Goal: Navigation & Orientation: Find specific page/section

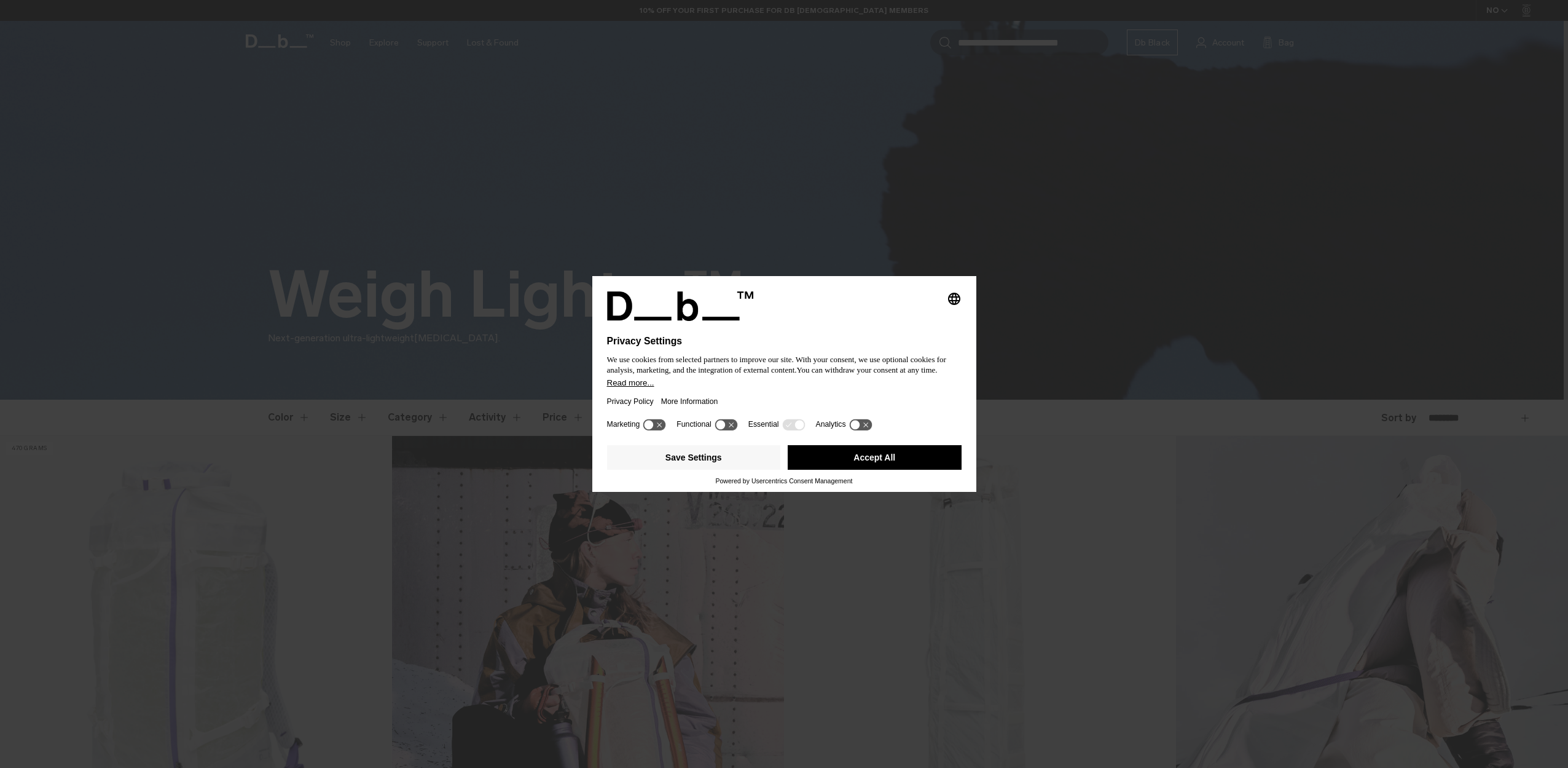
click at [869, 456] on button "Accept All" at bounding box center [874, 457] width 174 height 24
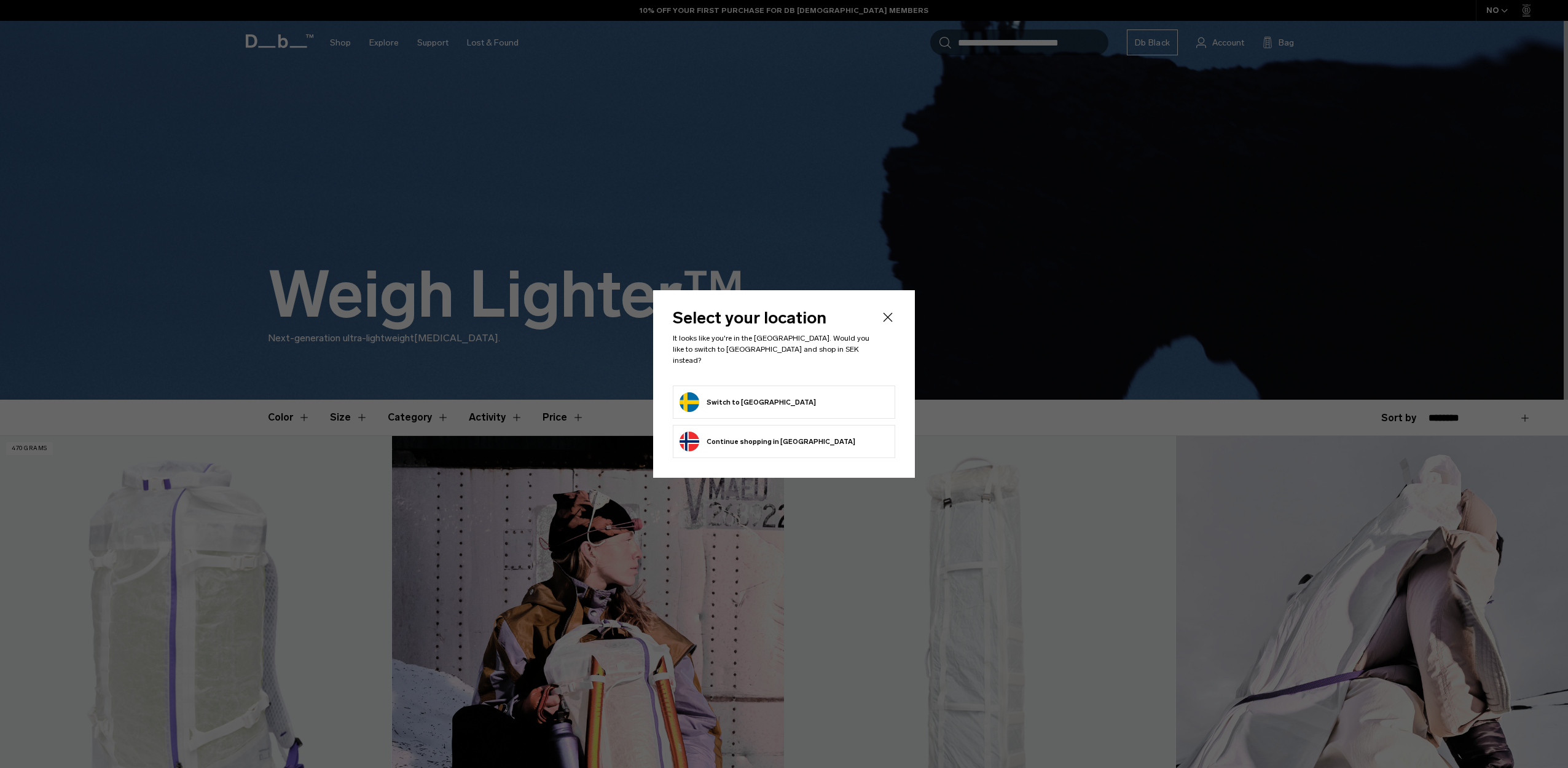
click at [765, 399] on form "Switch to Sweden" at bounding box center [784, 402] width 209 height 20
click at [703, 392] on button "Switch to Sweden" at bounding box center [748, 402] width 137 height 20
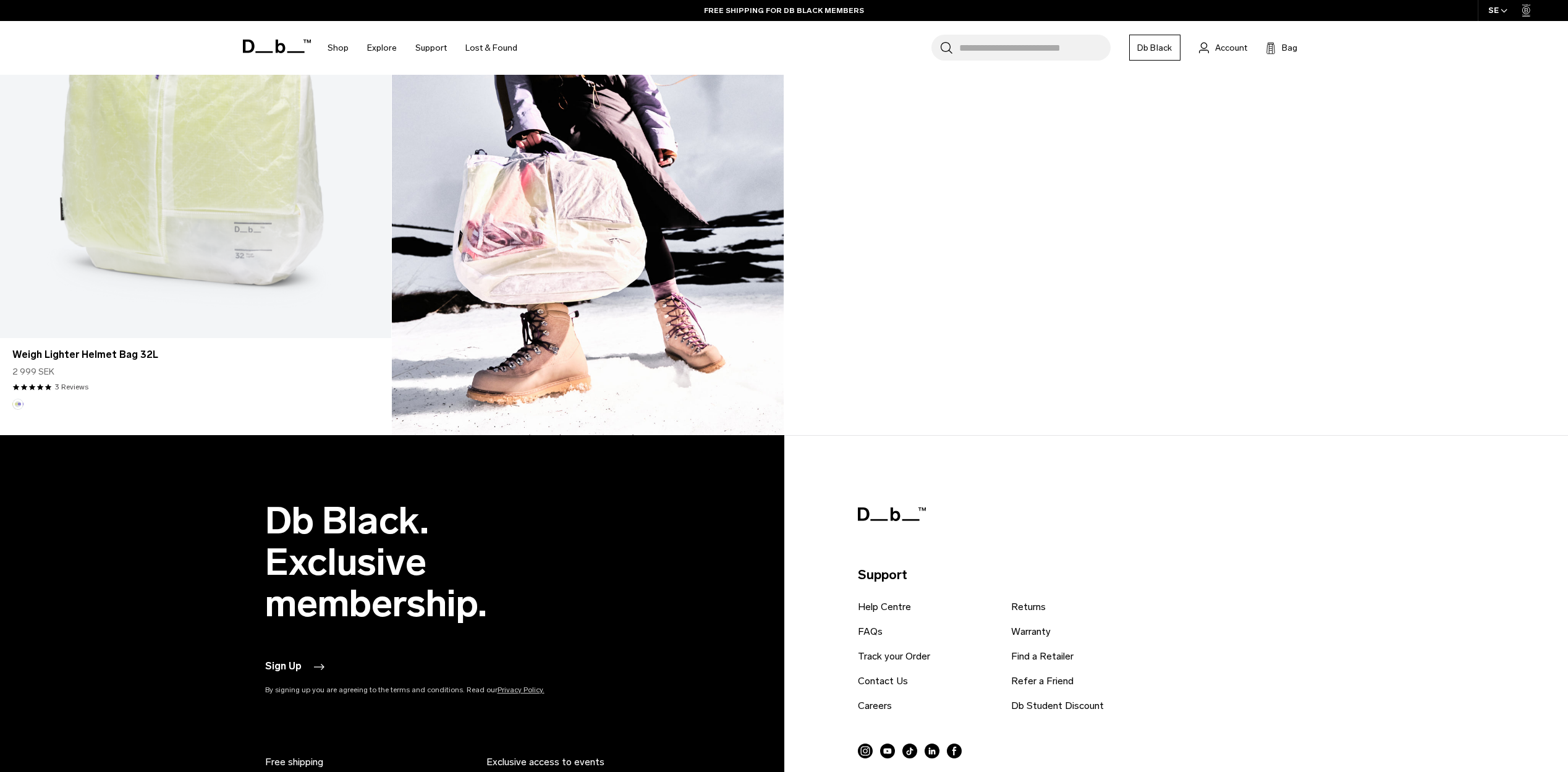
scroll to position [1471, 0]
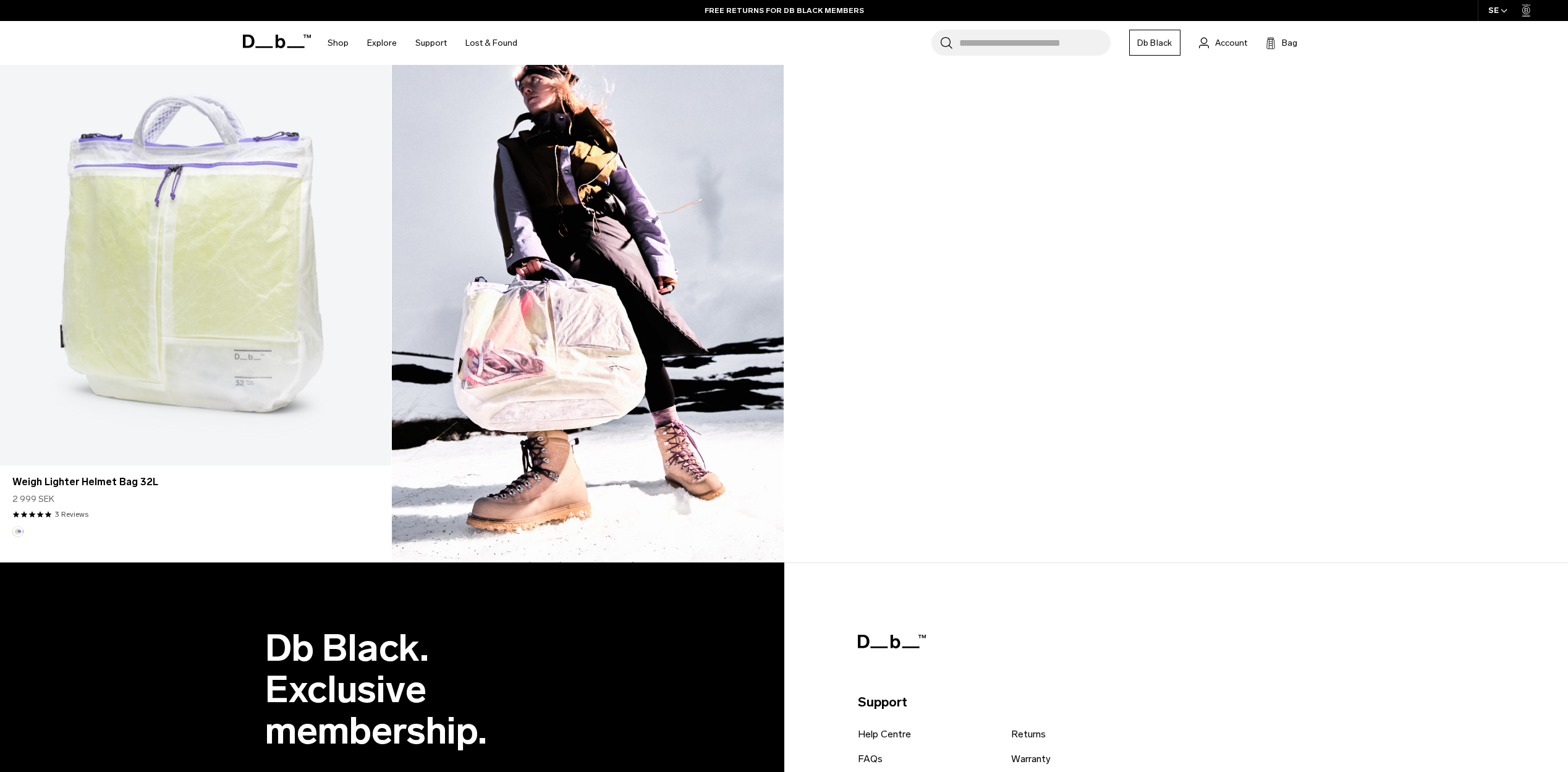
click at [282, 40] on icon at bounding box center [280, 41] width 10 height 13
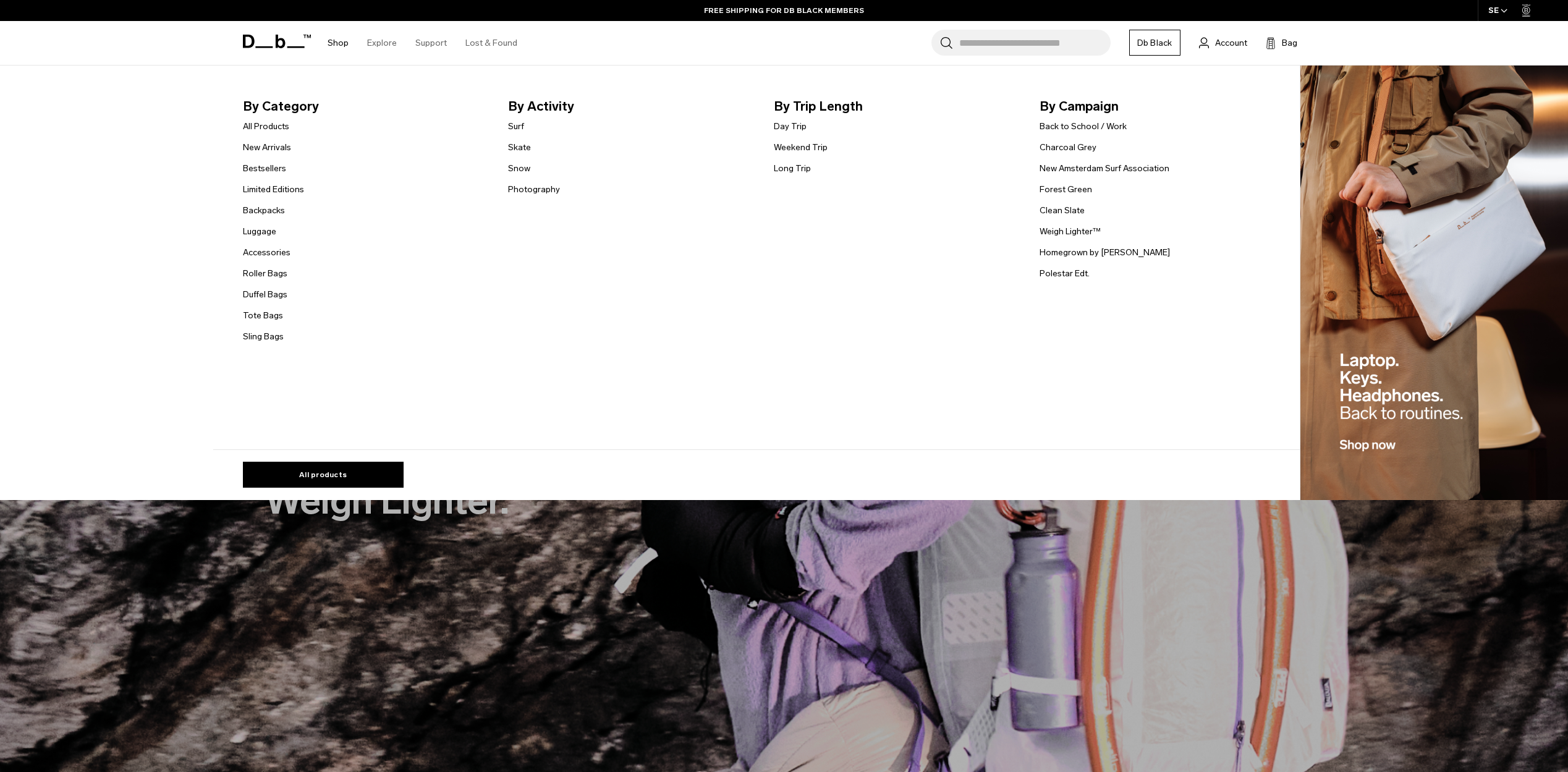
click at [268, 239] on li "Luggage" at bounding box center [273, 231] width 61 height 15
click at [268, 235] on link "Luggage" at bounding box center [259, 232] width 33 height 13
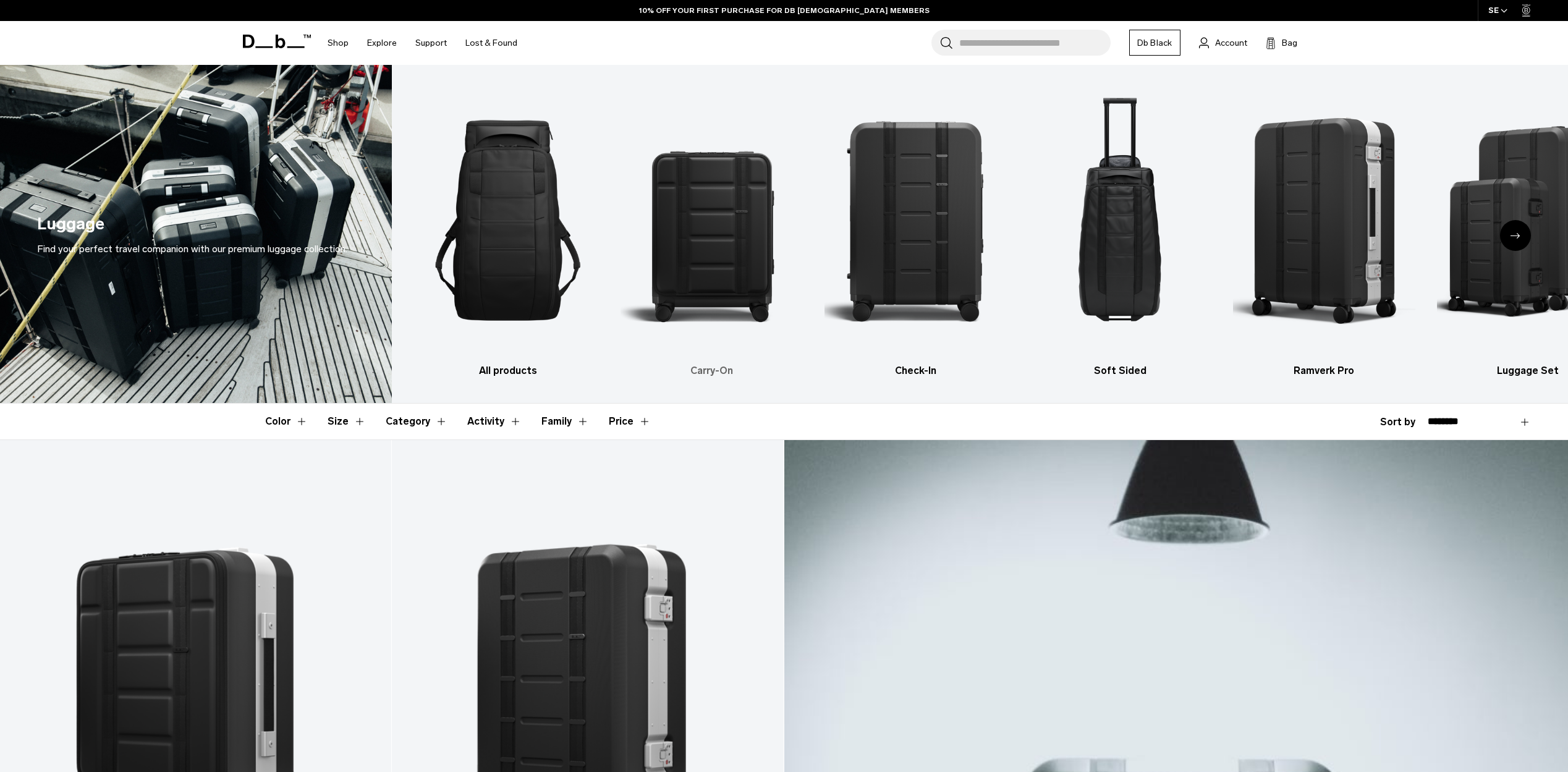
click at [673, 296] on img "2 / 6" at bounding box center [711, 220] width 183 height 273
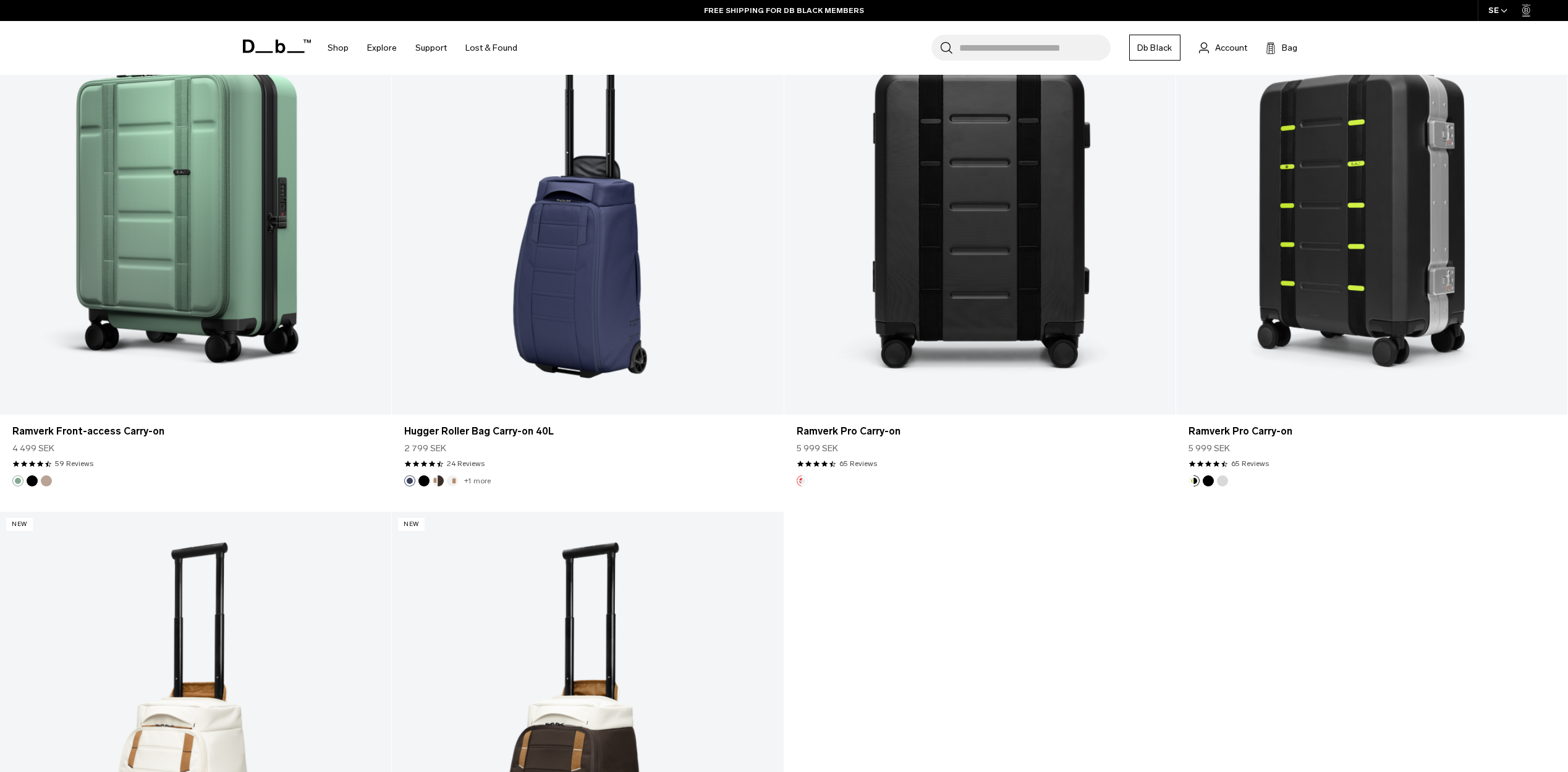
scroll to position [1912, 0]
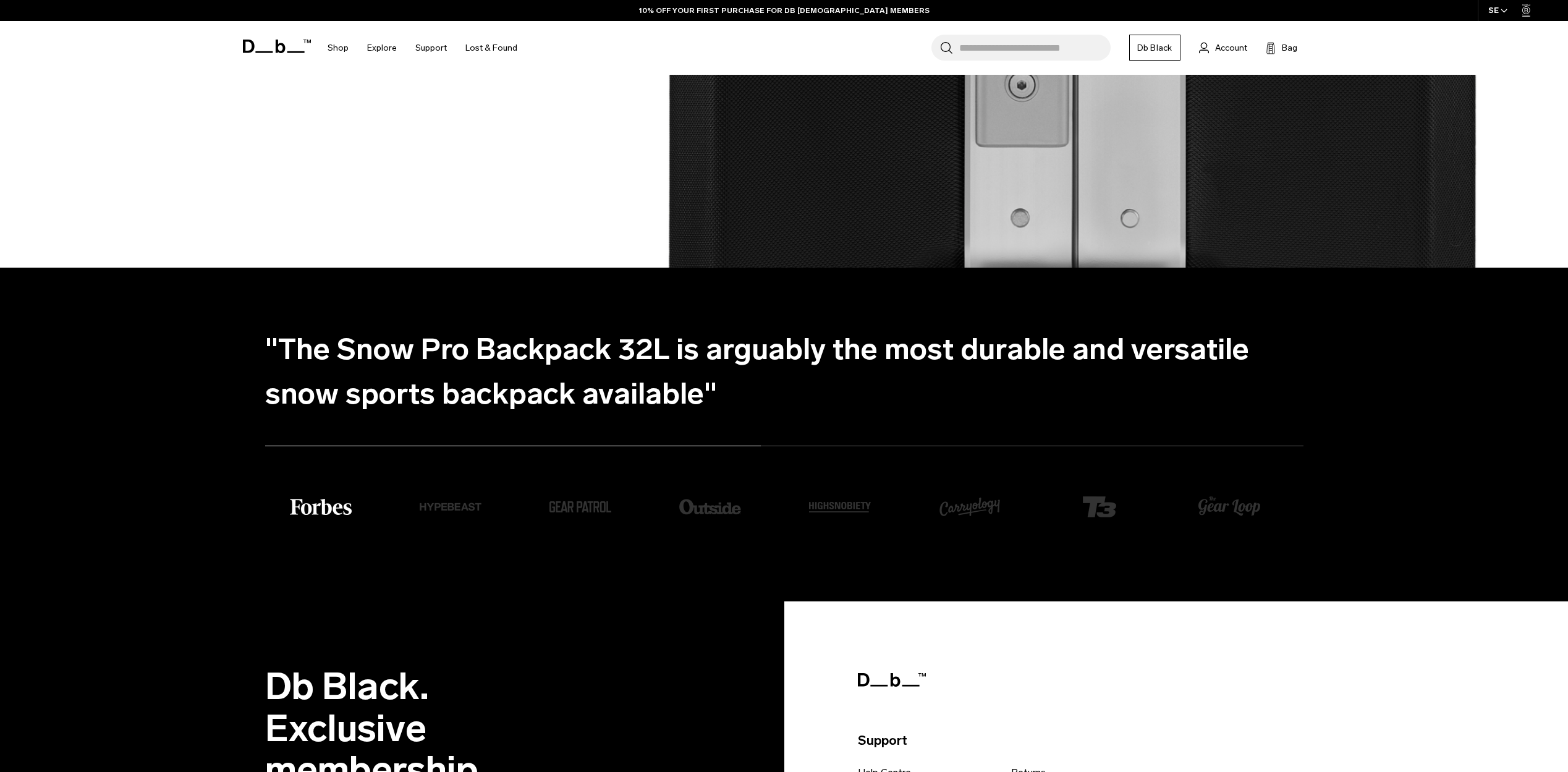
scroll to position [3810, 0]
